Goal: Task Accomplishment & Management: Complete application form

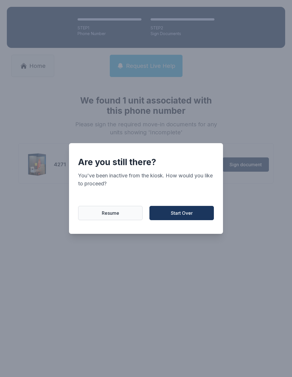
click at [183, 219] on button "Start Over" at bounding box center [182, 213] width 64 height 14
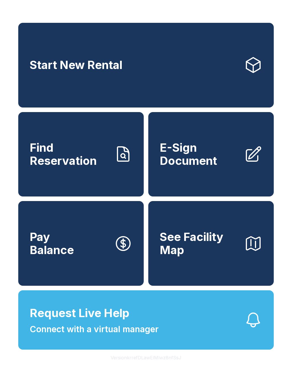
click at [184, 215] on button "See Facility Map" at bounding box center [211, 243] width 126 height 85
click at [159, 335] on button "Request Live Help Connect with a virtual manager" at bounding box center [146, 319] width 256 height 59
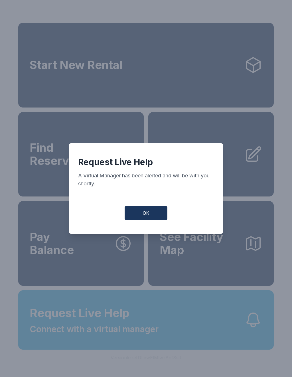
click at [150, 220] on button "OK" at bounding box center [146, 213] width 43 height 14
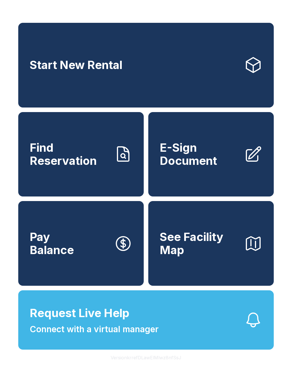
click at [146, 219] on button "OK" at bounding box center [146, 212] width 41 height 14
click at [145, 219] on button "OK" at bounding box center [146, 212] width 41 height 14
click at [211, 166] on span "E-Sign Document" at bounding box center [200, 154] width 80 height 26
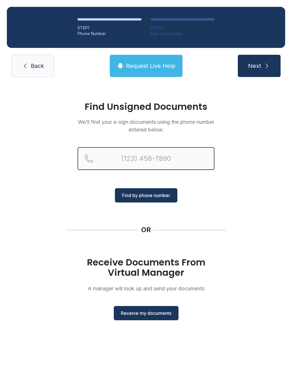
click at [179, 158] on input "Reservation phone number" at bounding box center [146, 158] width 137 height 23
type input "(2"
click at [161, 311] on span "Receive my documents" at bounding box center [146, 313] width 51 height 7
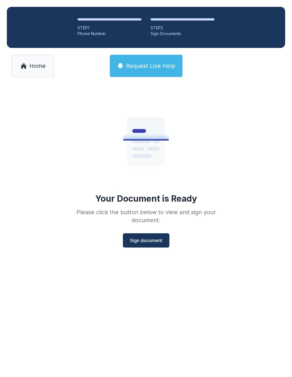
click at [154, 239] on span "Sign document" at bounding box center [146, 240] width 32 height 7
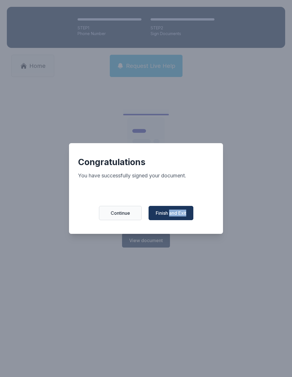
click at [124, 220] on button "Continue" at bounding box center [120, 213] width 43 height 14
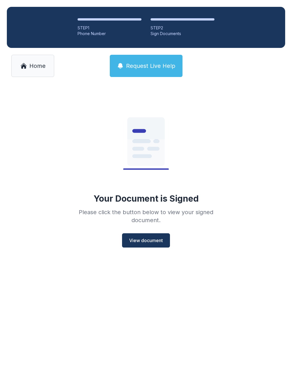
click at [126, 219] on button "Continue" at bounding box center [121, 212] width 41 height 14
click at [156, 237] on span "View document" at bounding box center [146, 240] width 34 height 7
click at [47, 62] on link "Home" at bounding box center [32, 66] width 43 height 22
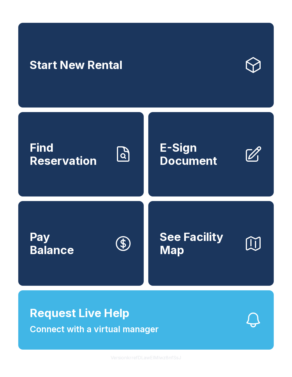
click at [199, 177] on link "E-Sign Document" at bounding box center [211, 154] width 126 height 85
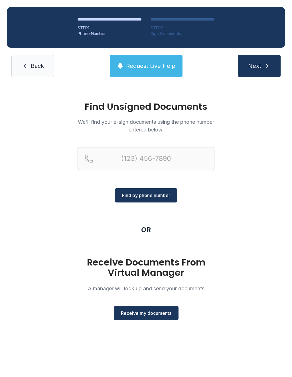
click at [154, 308] on button "Receive my documents" at bounding box center [146, 313] width 65 height 14
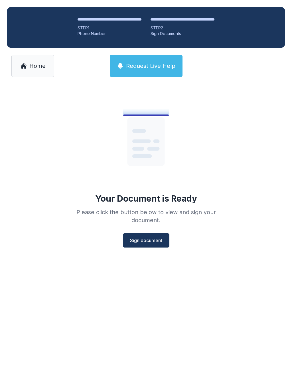
click at [157, 239] on span "Sign document" at bounding box center [146, 240] width 32 height 7
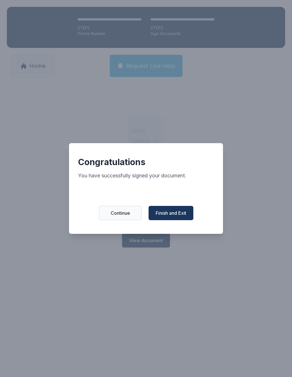
click at [172, 215] on span "Finish and Exit" at bounding box center [171, 213] width 31 height 7
